Goal: Book appointment/travel/reservation

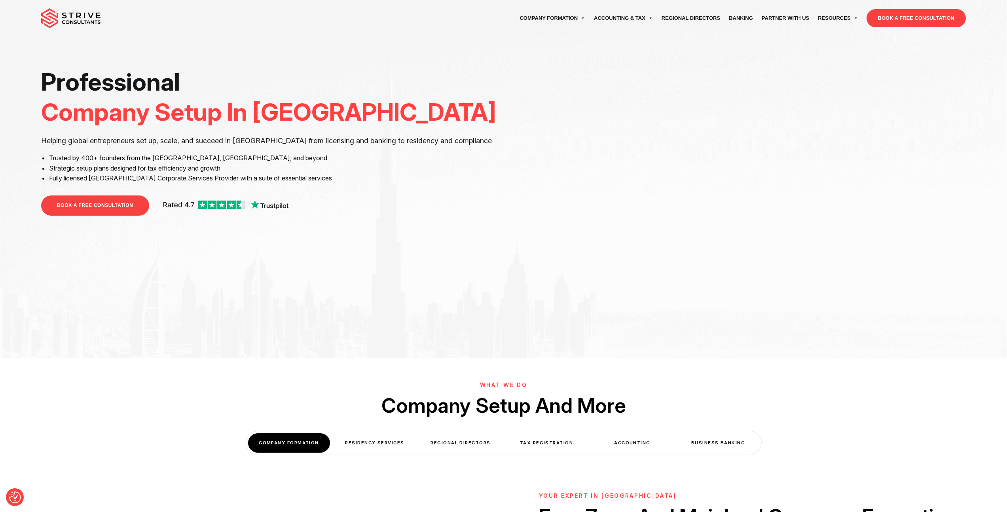
click at [876, 18] on link "BOOK A FREE CONSULTATION" at bounding box center [916, 18] width 99 height 18
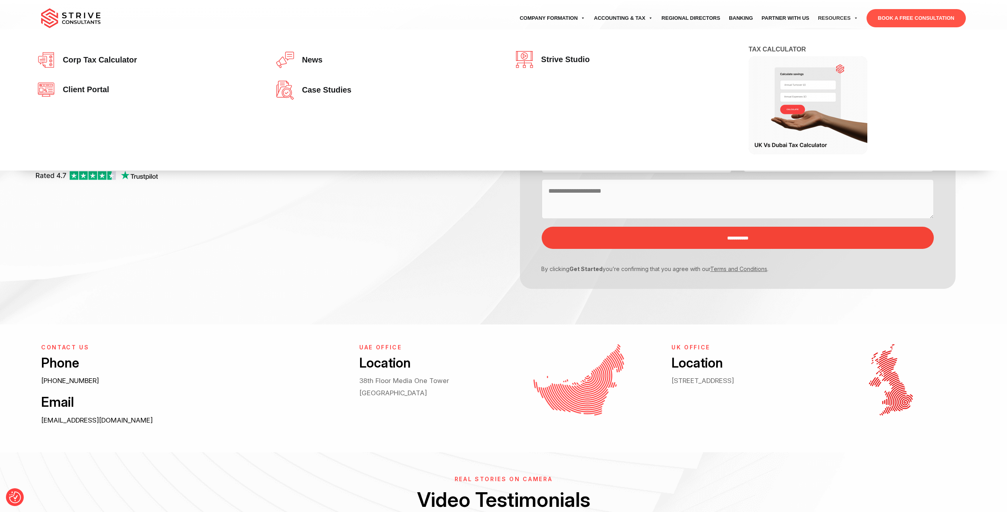
select select "Contact form"
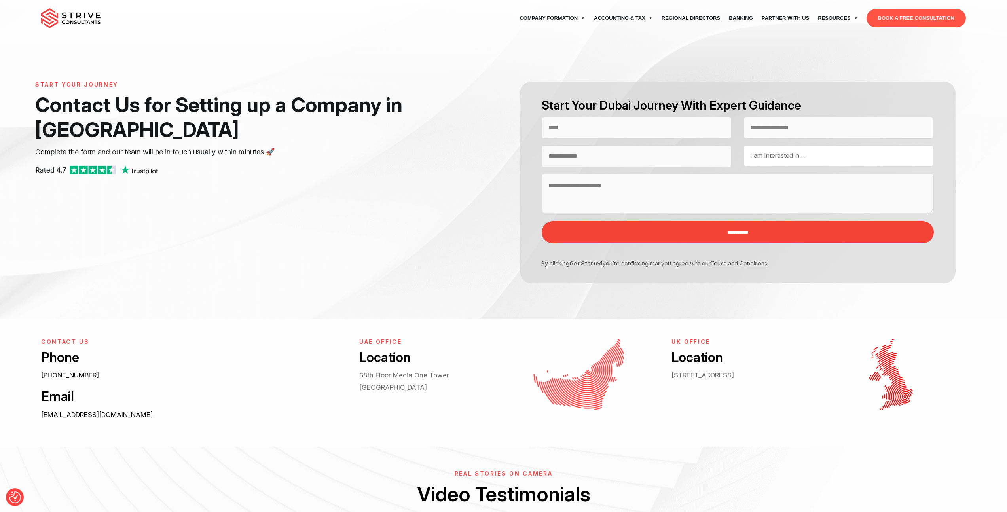
scroll to position [11, 0]
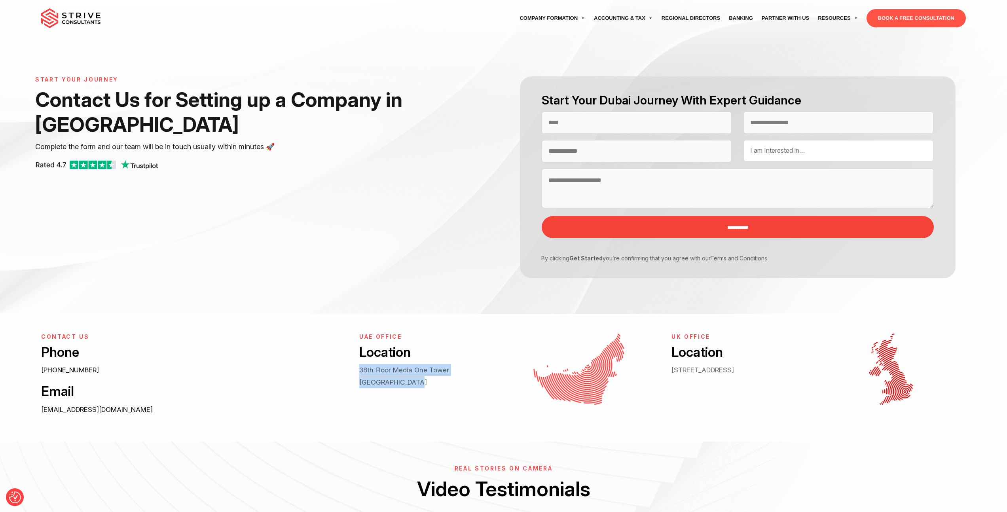
drag, startPoint x: 380, startPoint y: 382, endPoint x: 361, endPoint y: 368, distance: 23.6
click at [361, 368] on p "38th Floor Media One Tower Dubai Media City" at bounding box center [428, 376] width 138 height 24
copy p "38th Floor Media One Tower Dubai Media City"
